Goal: Transaction & Acquisition: Book appointment/travel/reservation

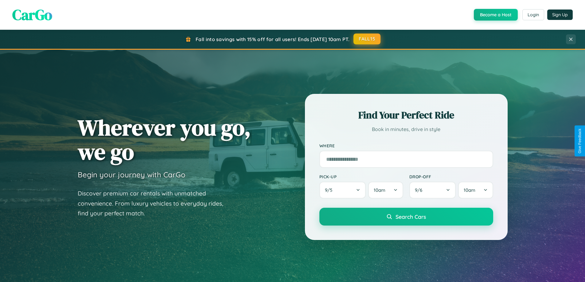
click at [367, 39] on button "FALL15" at bounding box center [366, 38] width 27 height 11
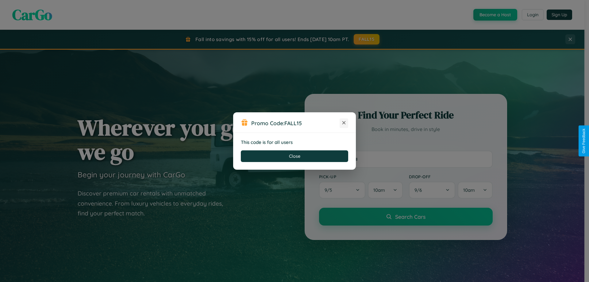
click at [344, 123] on icon at bounding box center [344, 123] width 6 height 6
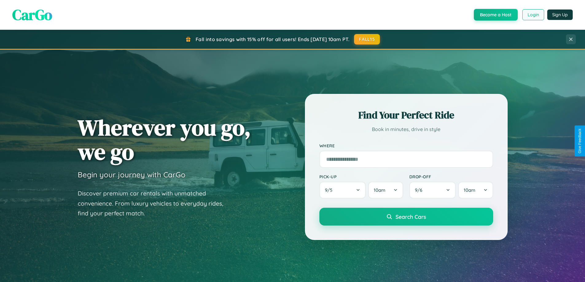
click at [533, 15] on button "Login" at bounding box center [533, 14] width 22 height 11
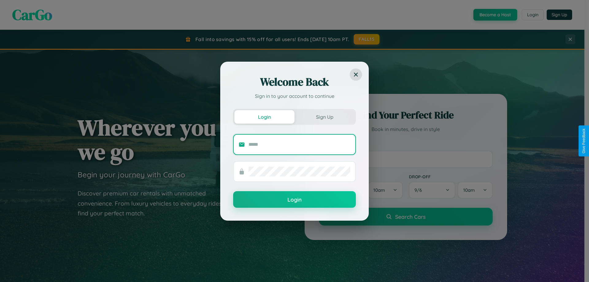
click at [300, 144] on input "text" at bounding box center [300, 145] width 102 height 10
type input "**********"
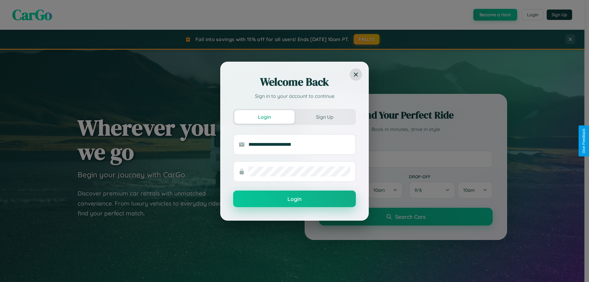
click at [295, 199] on button "Login" at bounding box center [294, 199] width 123 height 17
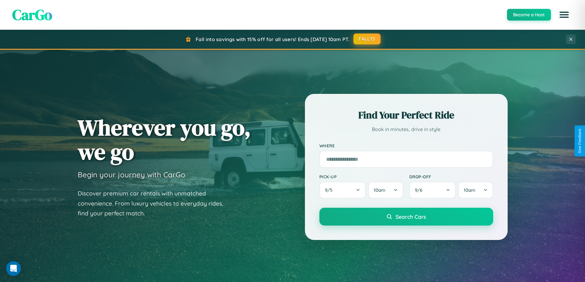
click at [367, 39] on button "FALL15" at bounding box center [366, 38] width 27 height 11
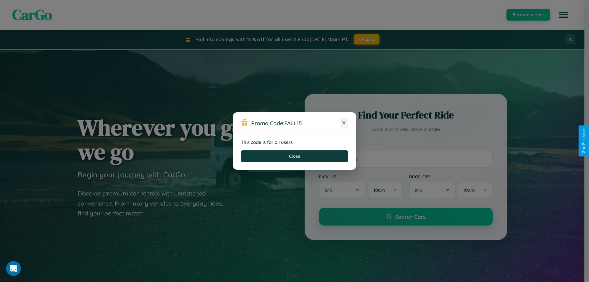
click at [344, 123] on icon at bounding box center [344, 123] width 6 height 6
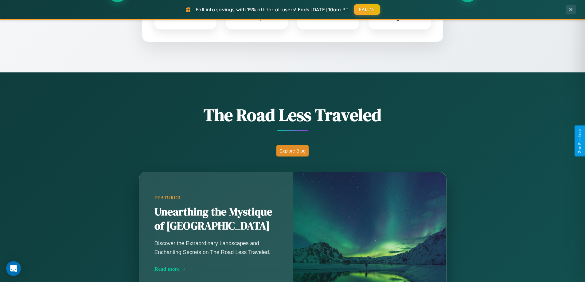
scroll to position [986, 0]
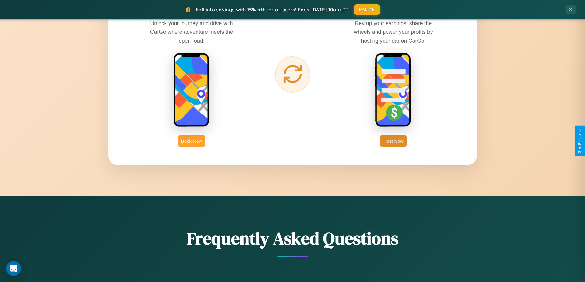
click at [192, 141] on button "Book Now" at bounding box center [191, 140] width 27 height 11
